Goal: Information Seeking & Learning: Learn about a topic

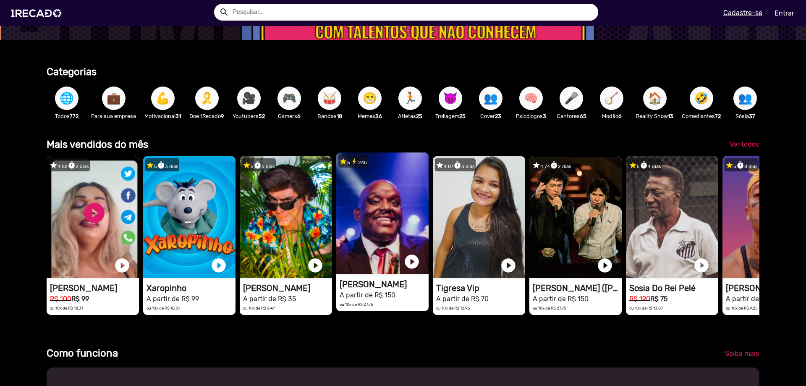
scroll to position [0, 2417]
click at [139, 210] on video "1RECADO vídeos dedicados para fãs e empresas" at bounding box center [93, 217] width 92 height 122
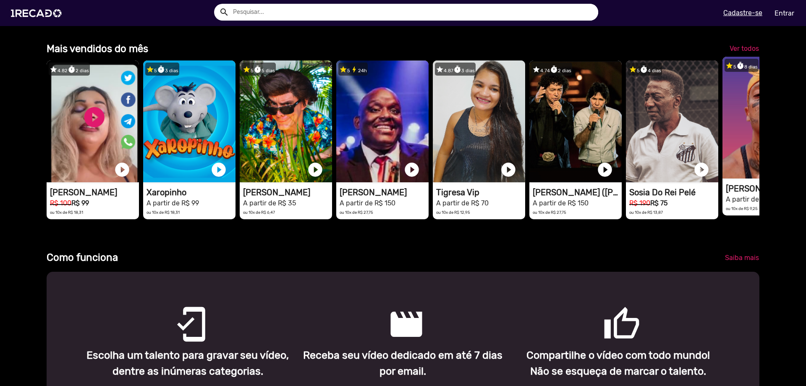
scroll to position [0, 1611]
drag, startPoint x: 742, startPoint y: 135, endPoint x: 507, endPoint y: 251, distance: 261.9
click at [492, 172] on div "star 4.82 timer 2 dias 1RECADO vídeos dedicados para fãs e empresas play_circle…" at bounding box center [403, 139] width 712 height 167
click at [139, 141] on video "1RECADO vídeos dedicados para fãs e empresas" at bounding box center [93, 121] width 92 height 122
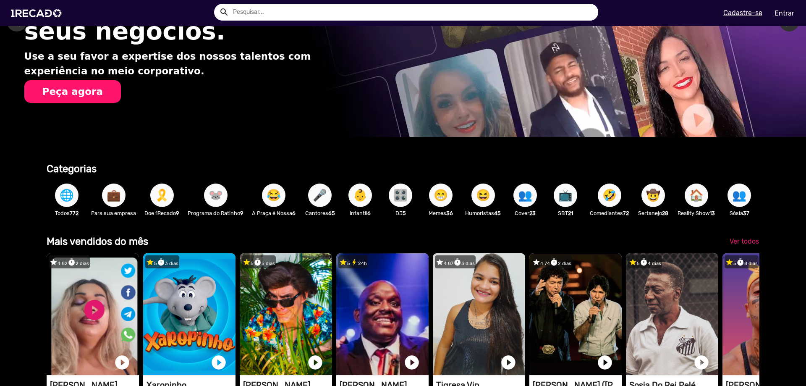
scroll to position [96, 0]
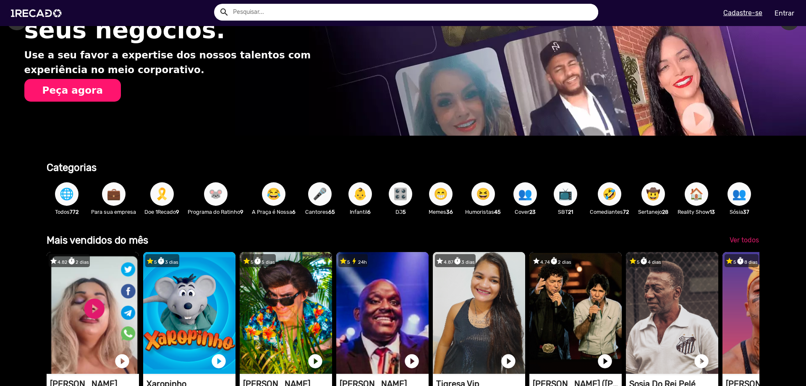
click at [111, 196] on span "💼" at bounding box center [114, 193] width 14 height 23
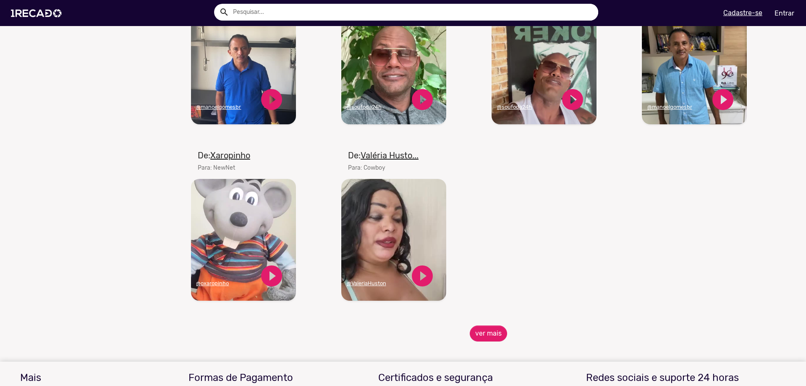
scroll to position [925, 0]
